Goal: Check status: Check status

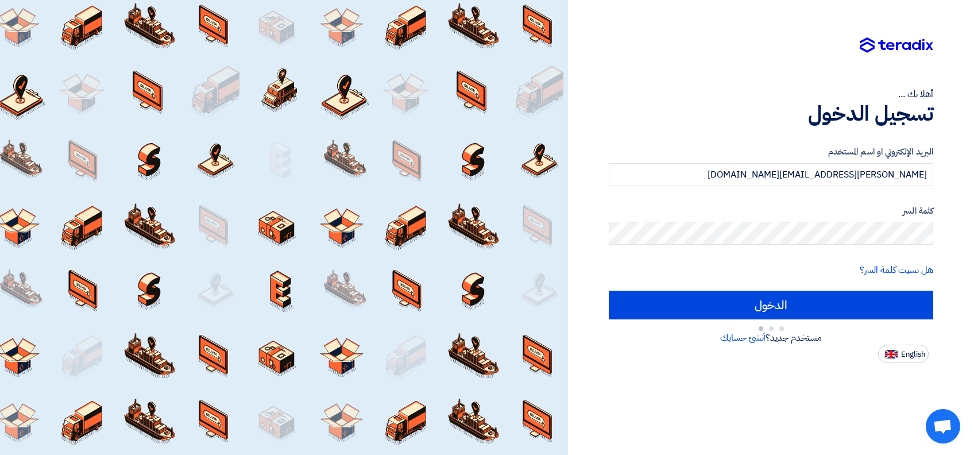
type input "Sign in"
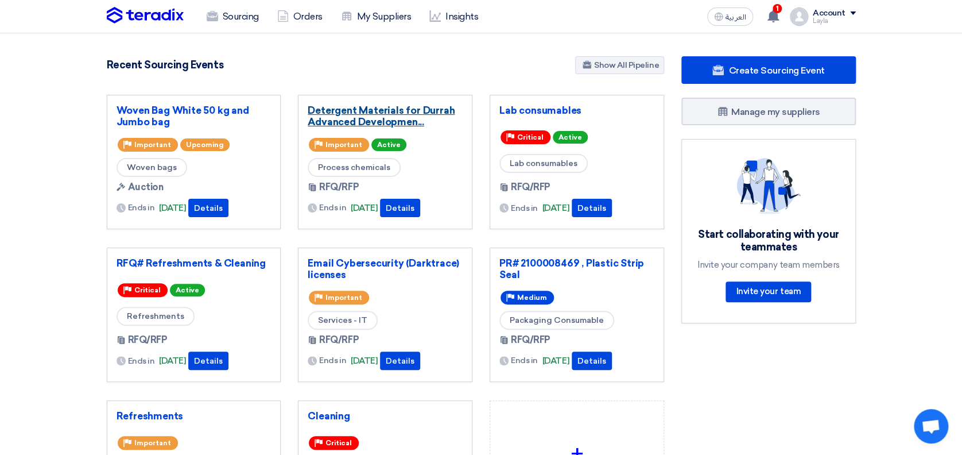
click at [335, 112] on link "Detergent Materials for Durrah Advanced Developmen..." at bounding box center [385, 115] width 155 height 23
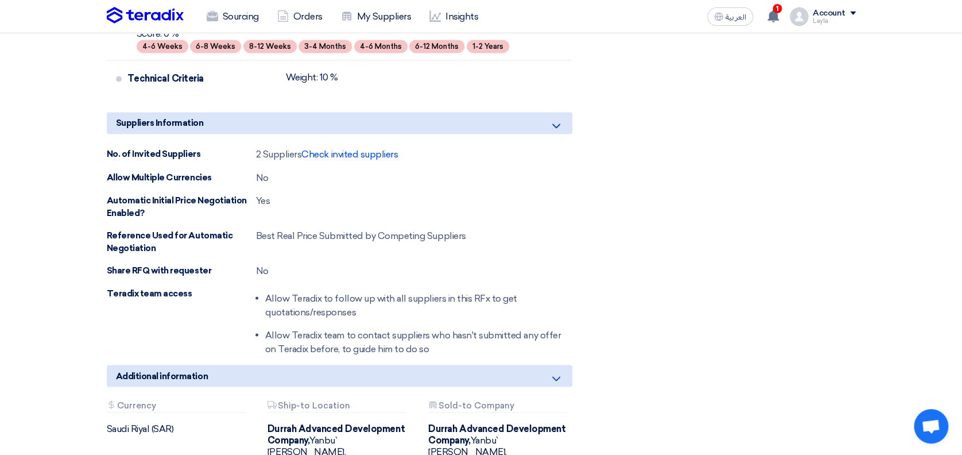
scroll to position [918, 0]
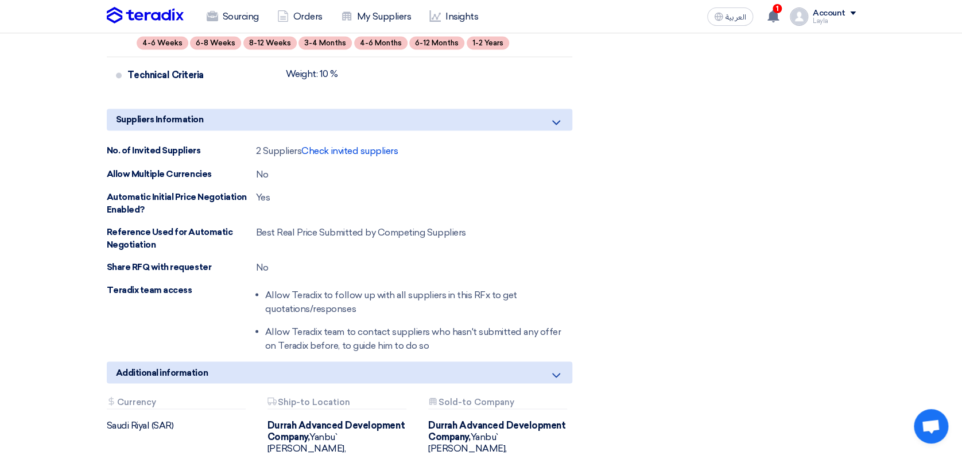
click at [347, 144] on div "No. of Invited Suppliers 2 Suppliers Check invited suppliers Allow Multiple Cur…" at bounding box center [340, 248] width 466 height 208
click at [348, 145] on span "Check invited suppliers" at bounding box center [349, 150] width 96 height 11
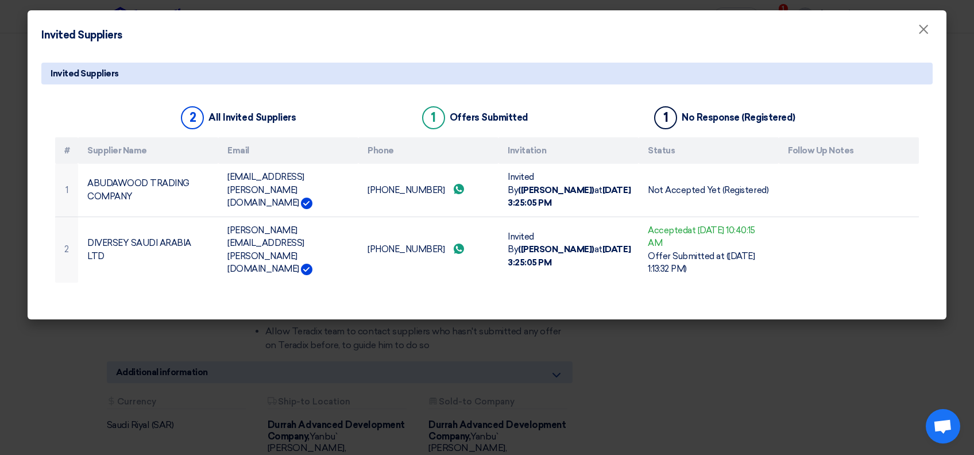
click at [853, 335] on modal-container "Invited Suppliers × Invited Suppliers 2 All Invited Suppliers 1 Offers Submitte…" at bounding box center [487, 227] width 974 height 455
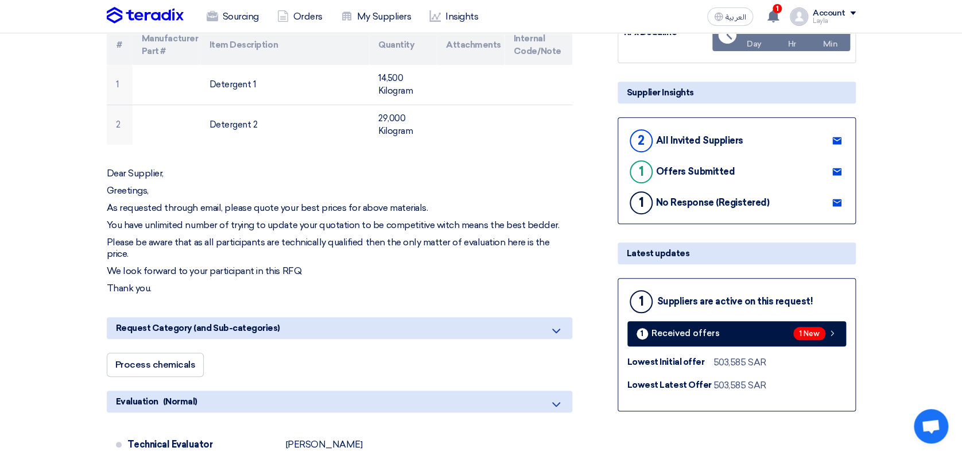
scroll to position [76, 0]
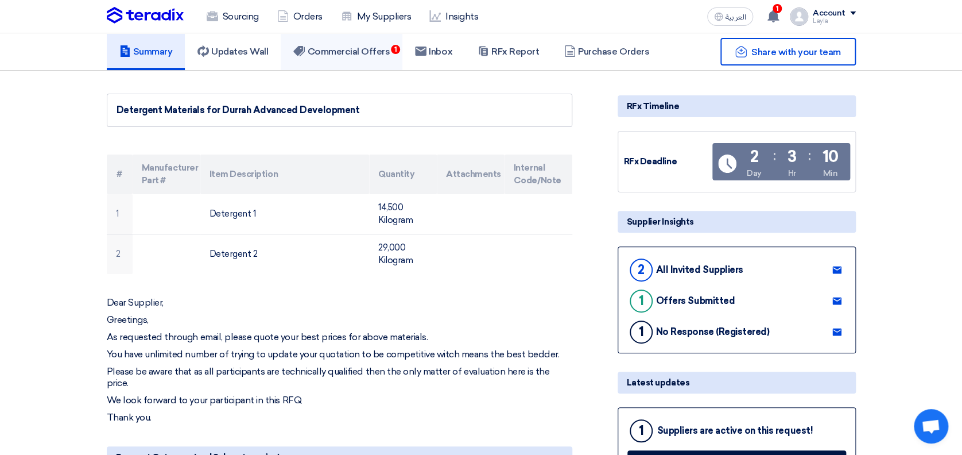
click at [333, 52] on h5 "Commercial Offers 1" at bounding box center [341, 51] width 96 height 11
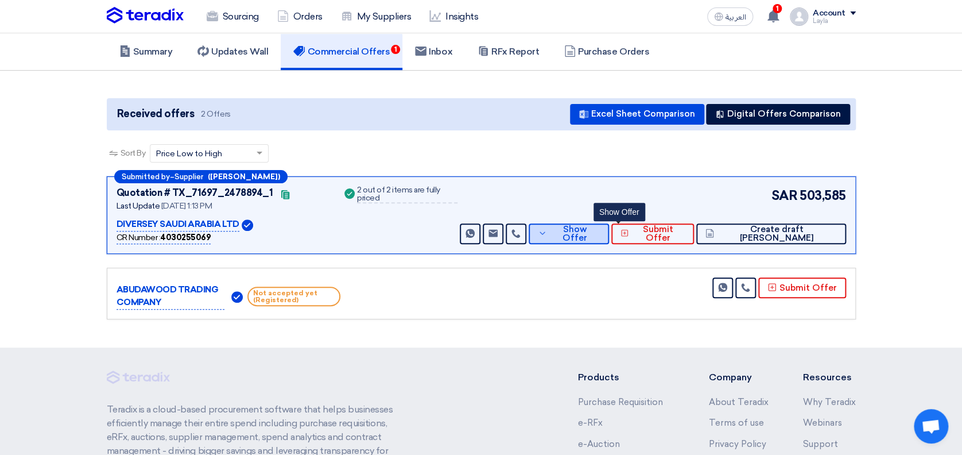
click at [600, 227] on span "Show Offer" at bounding box center [575, 233] width 50 height 17
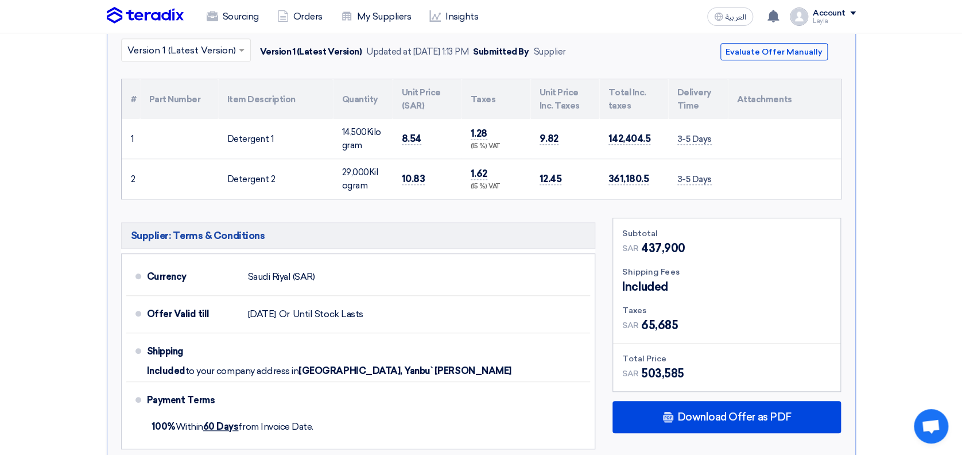
scroll to position [230, 0]
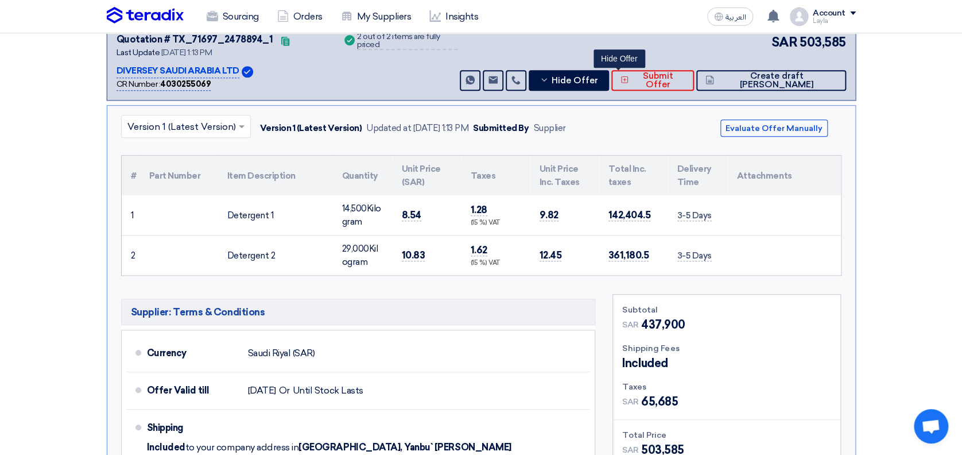
click at [927, 185] on section "Received offers 2 Offers Excel Sheet Comparison Digital Offers Comparison Sort …" at bounding box center [481, 276] width 962 height 718
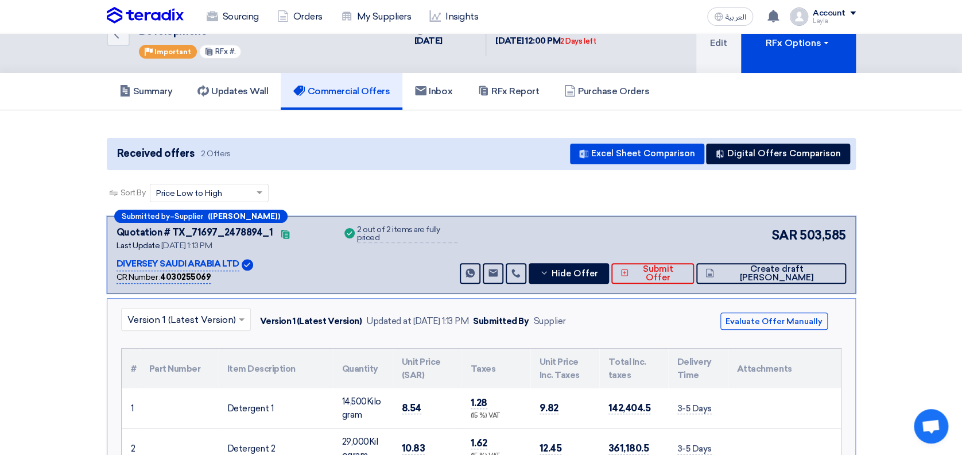
scroll to position [34, 0]
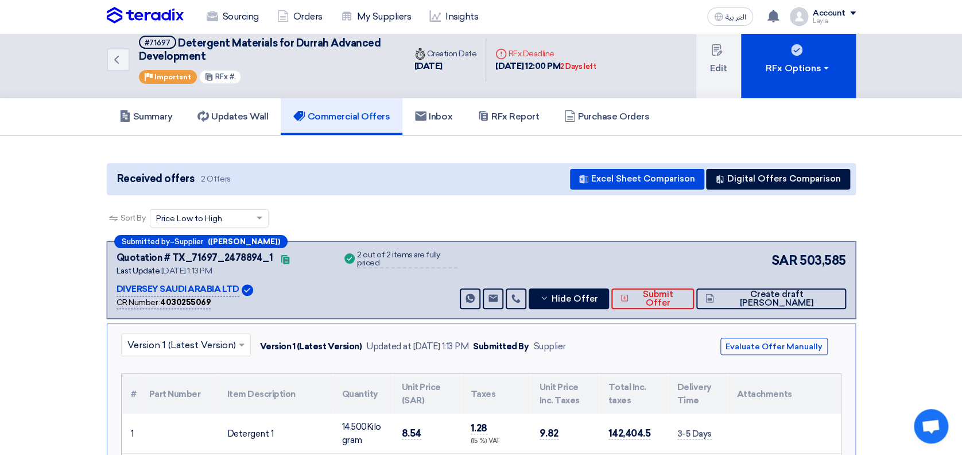
scroll to position [0, 0]
